Goal: Find specific page/section: Find specific page/section

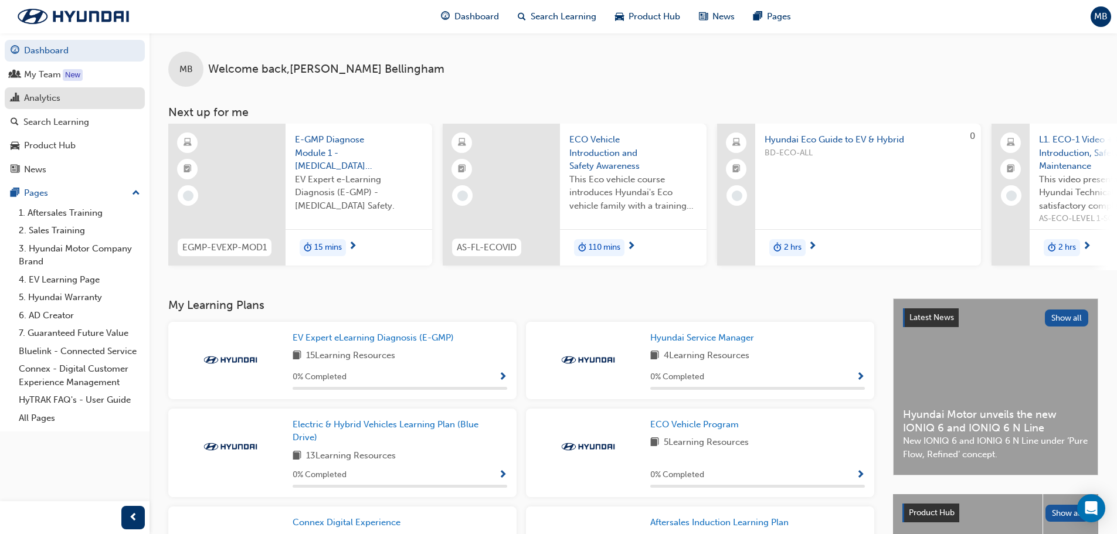
click at [38, 96] on div "Analytics" at bounding box center [42, 97] width 36 height 13
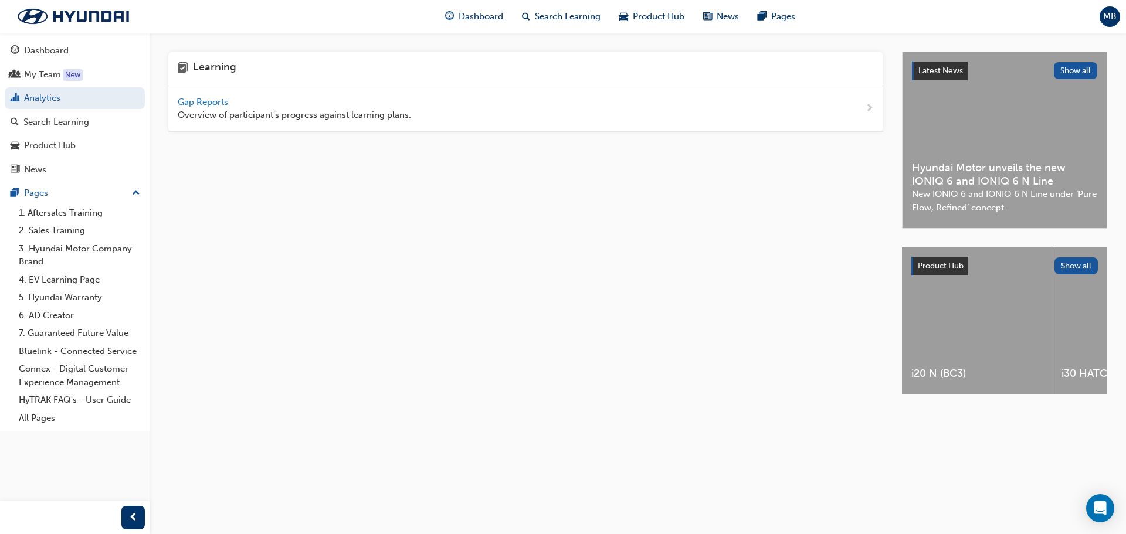
click at [194, 93] on div "Gap Reports Overview of participant's progress against learning plans." at bounding box center [525, 109] width 715 height 46
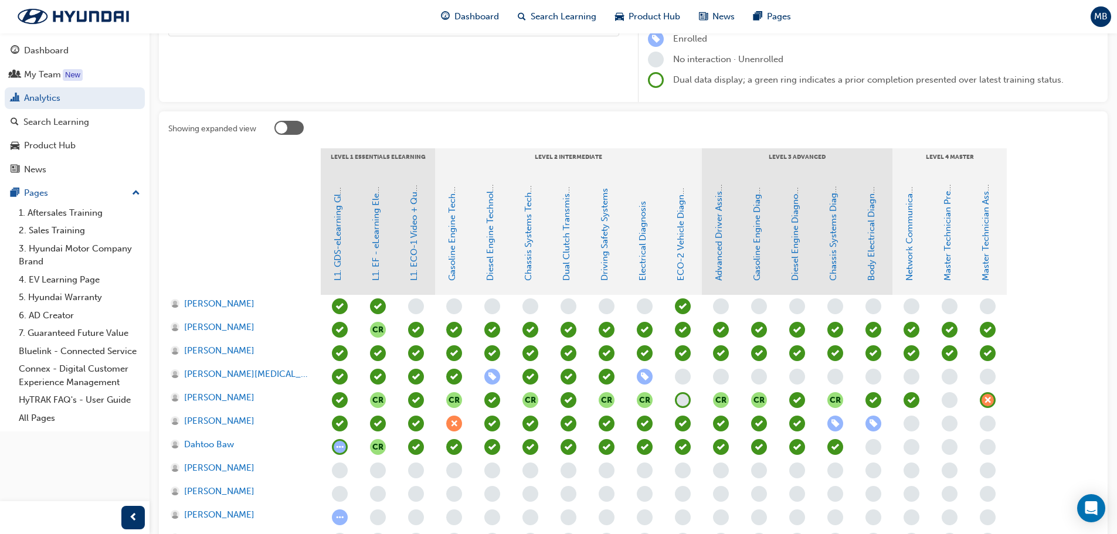
scroll to position [176, 0]
